Goal: Transaction & Acquisition: Purchase product/service

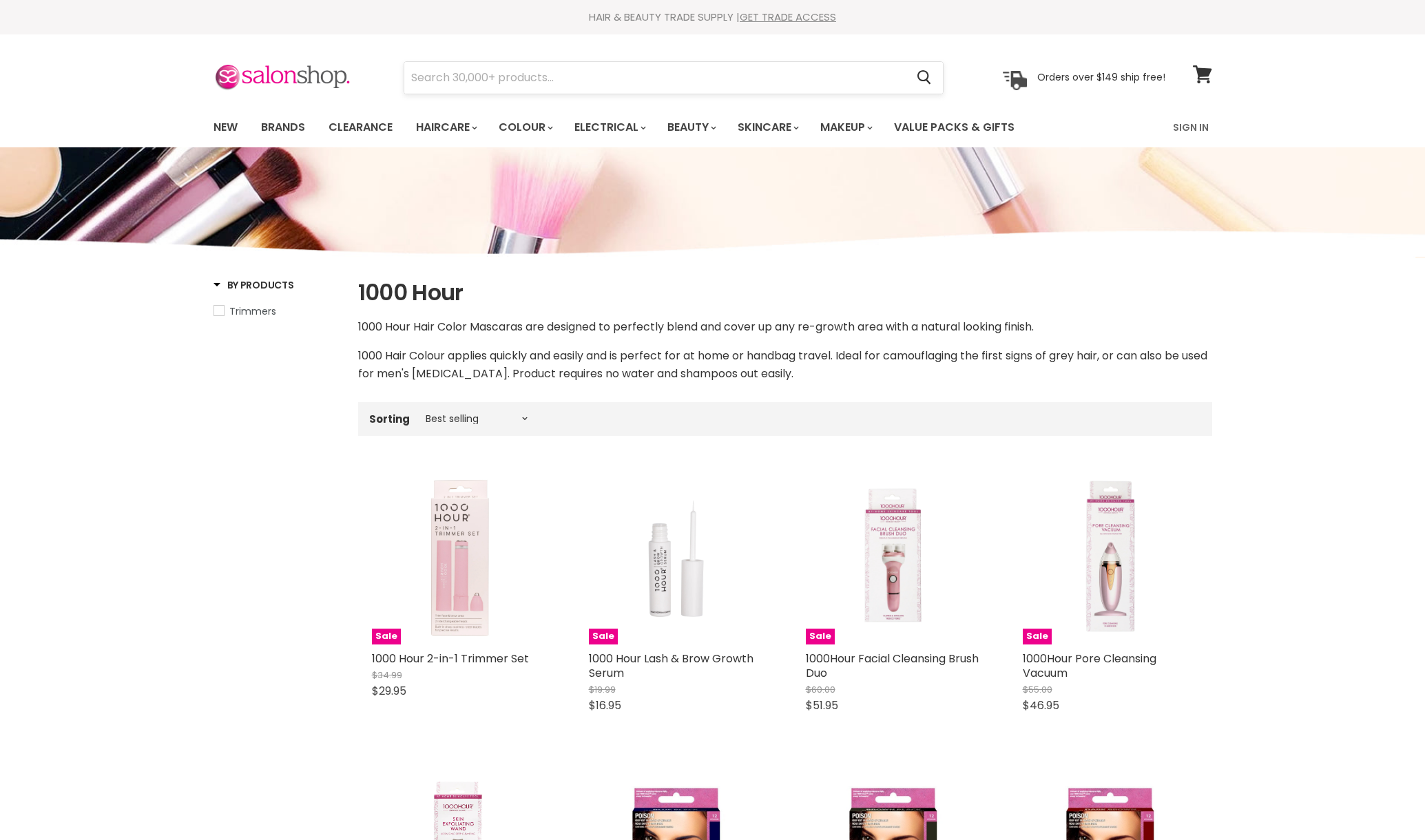
click at [544, 68] on input "Search" at bounding box center [656, 78] width 502 height 32
type input "602"
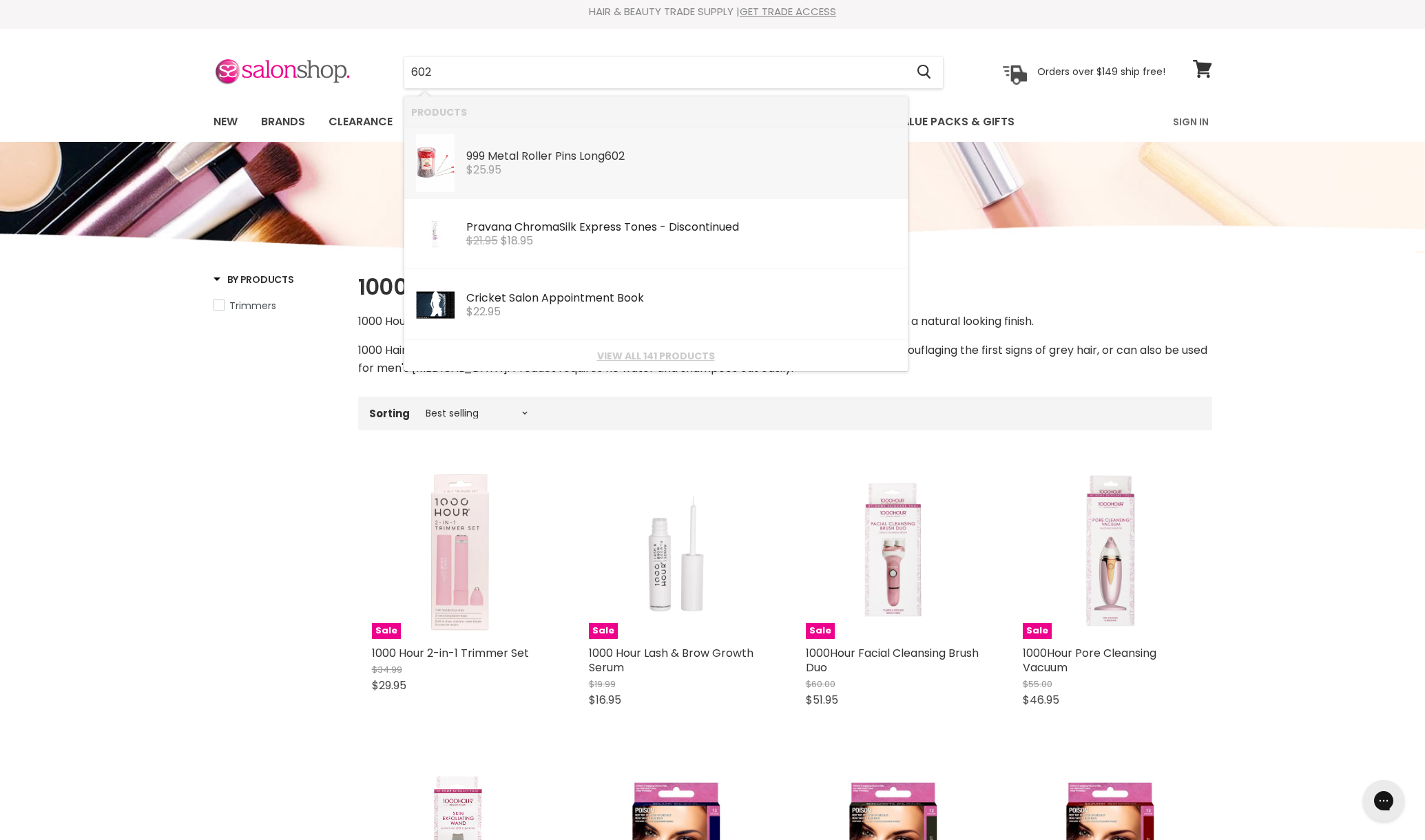
scroll to position [8, 0]
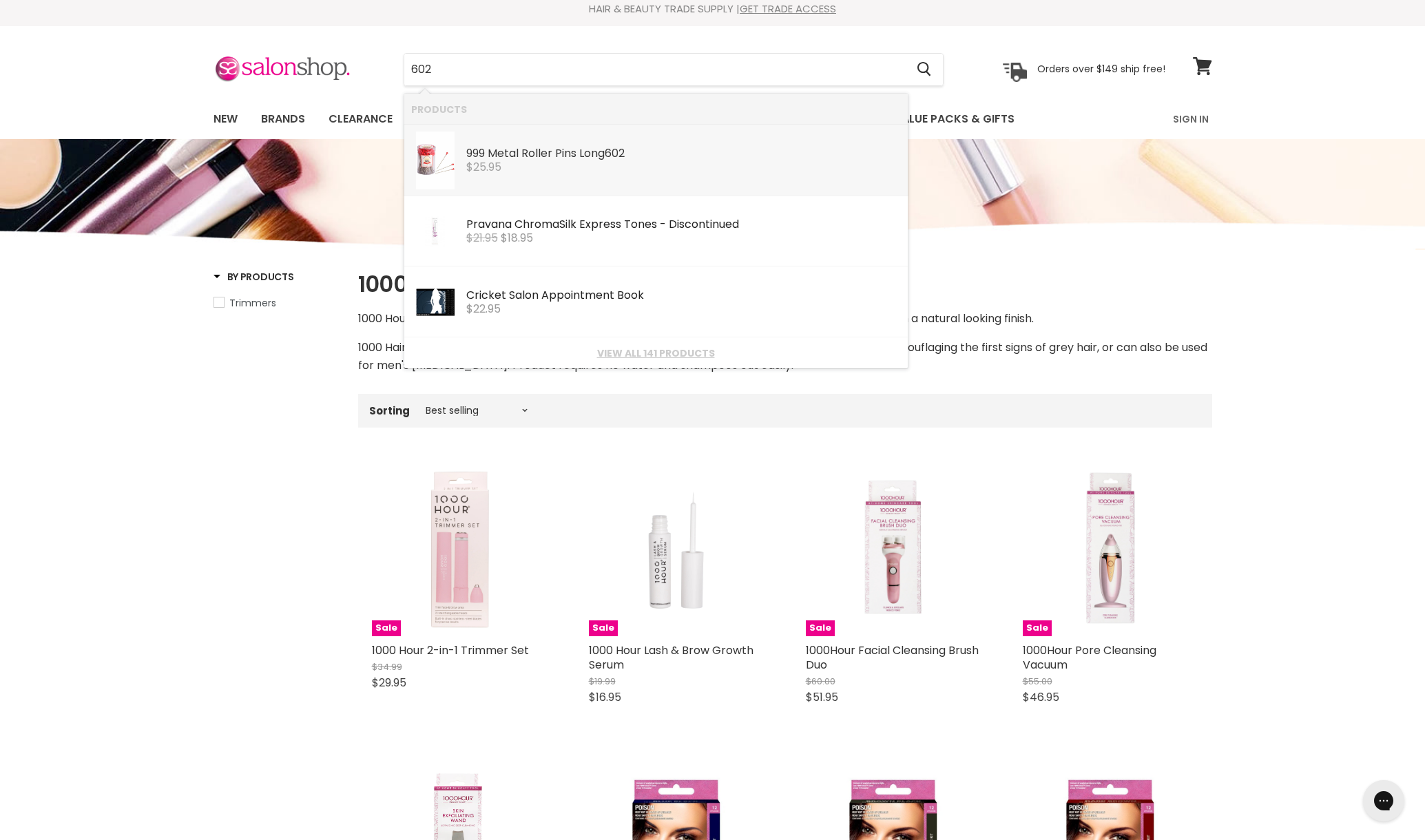
click at [633, 162] on div "999 Metal Roller Pins Long 602 999 $25.95" at bounding box center [683, 152] width 434 height 42
